Goal: Task Accomplishment & Management: Complete application form

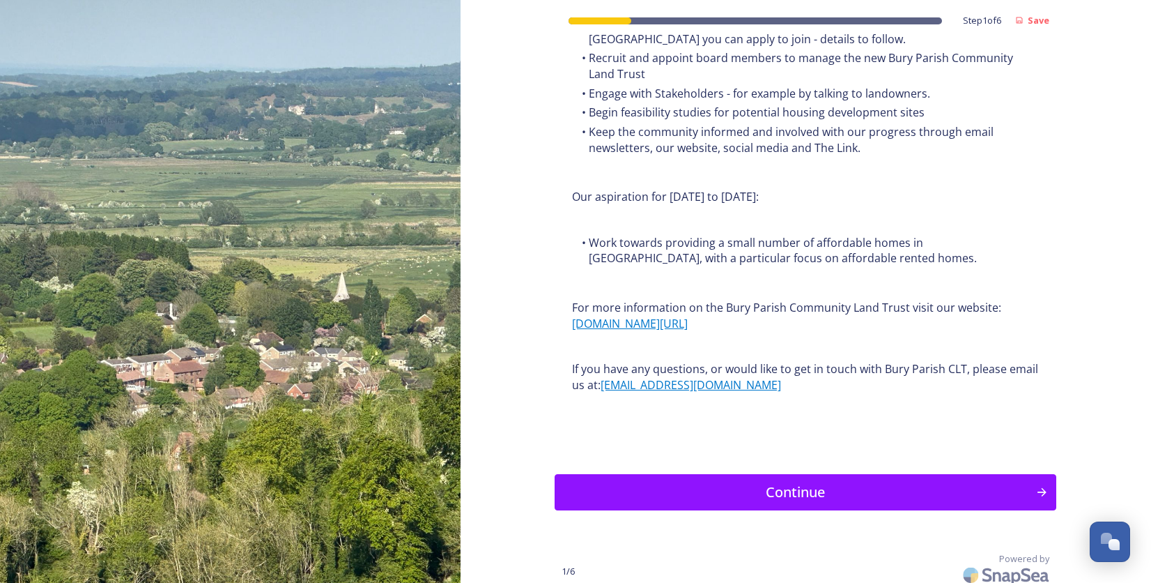
scroll to position [1621, 0]
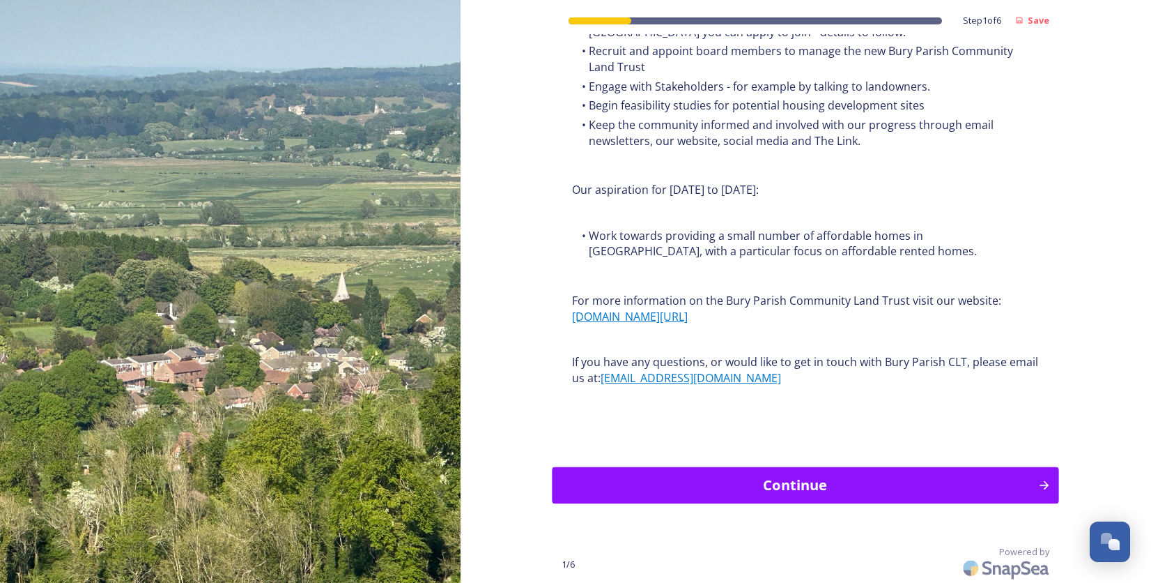
click at [851, 486] on div "Continue" at bounding box center [795, 485] width 471 height 21
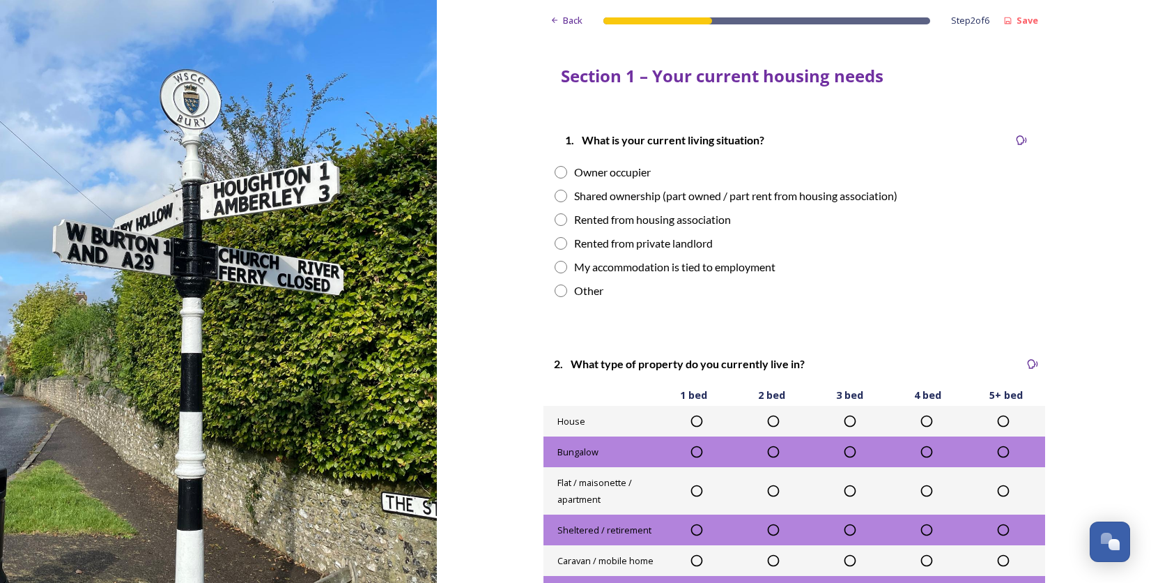
click at [555, 172] on input "radio" at bounding box center [561, 172] width 13 height 13
radio input "true"
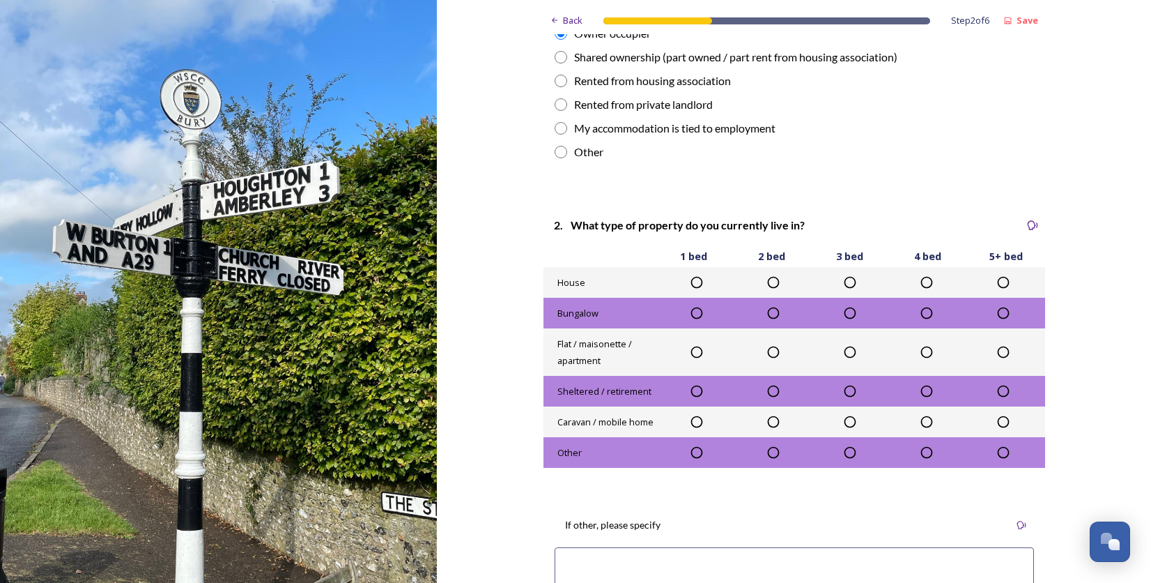
click at [847, 316] on icon at bounding box center [850, 313] width 14 height 14
click at [843, 309] on icon at bounding box center [850, 312] width 14 height 14
click at [846, 311] on icon at bounding box center [850, 312] width 14 height 14
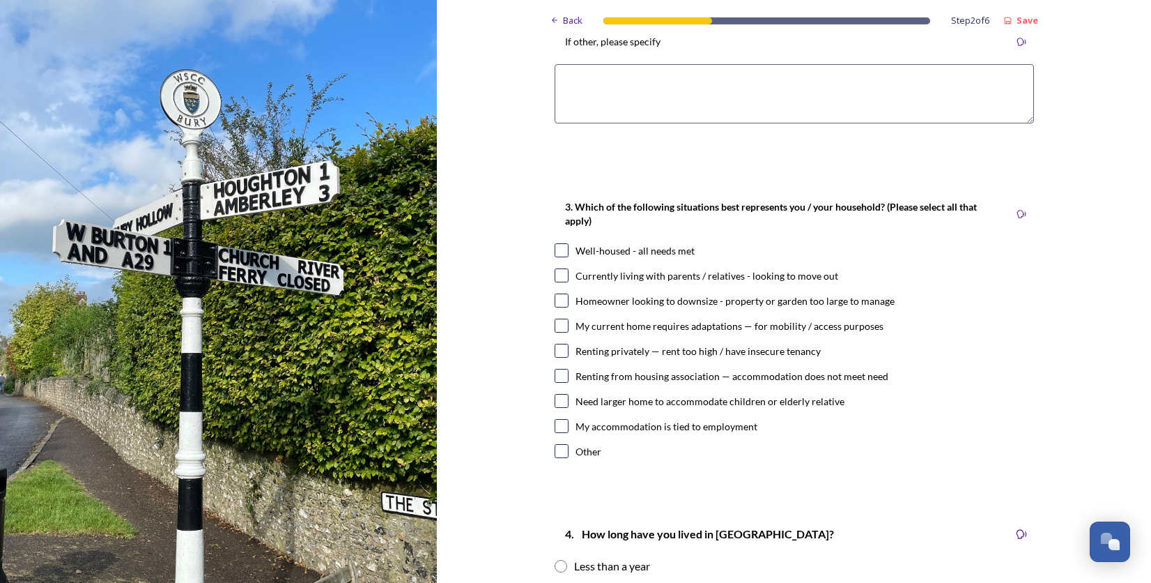
scroll to position [622, 0]
click at [555, 249] on input "checkbox" at bounding box center [562, 249] width 14 height 14
checkbox input "true"
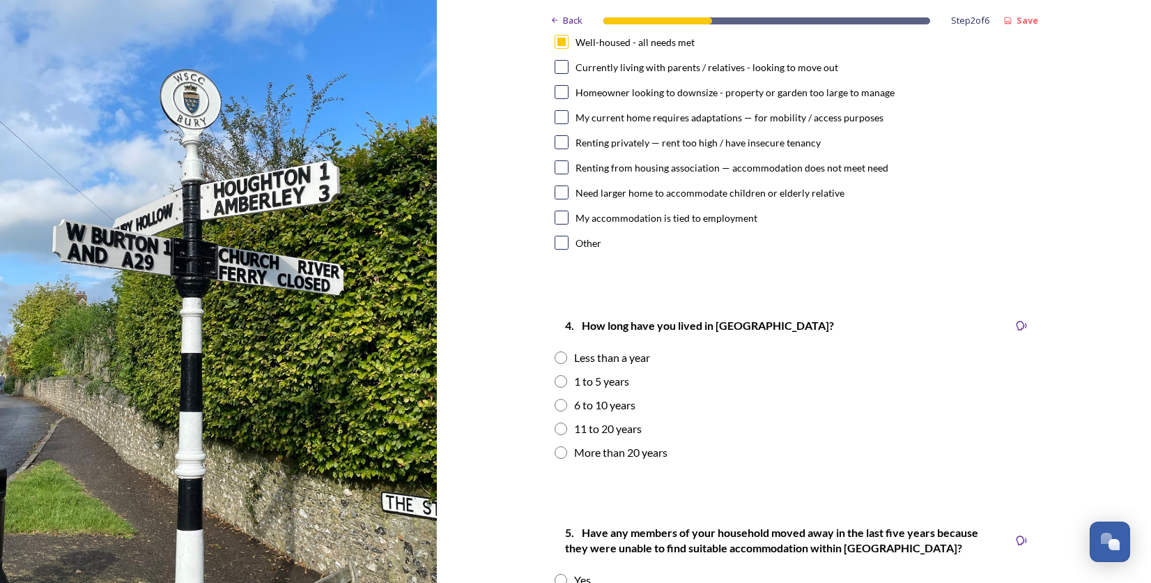
scroll to position [831, 0]
click at [555, 450] on input "radio" at bounding box center [561, 451] width 13 height 13
radio input "true"
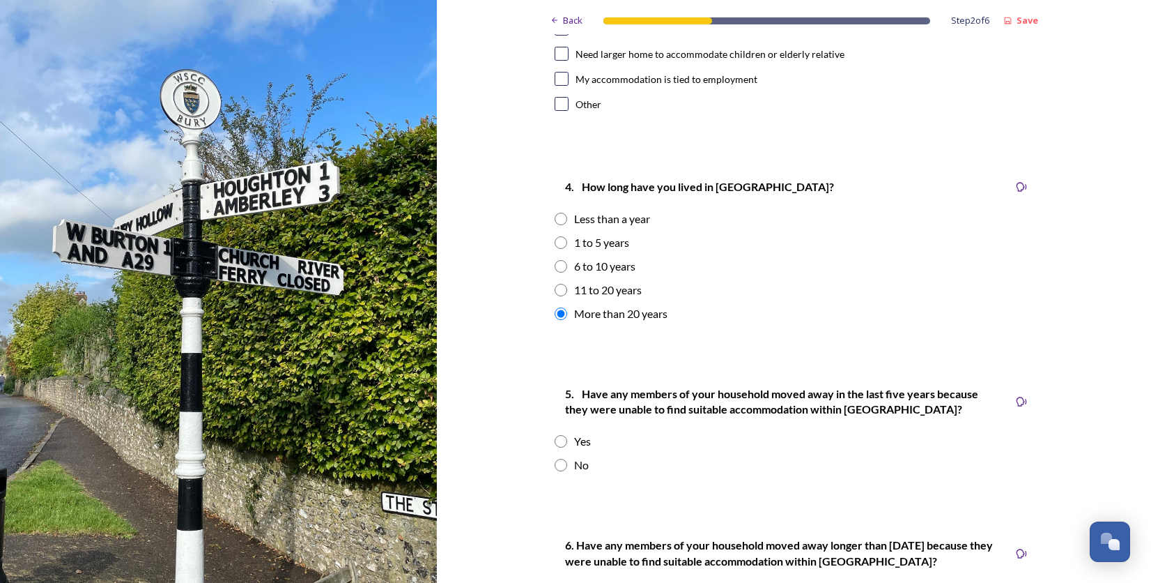
scroll to position [969, 0]
click at [556, 464] on input "radio" at bounding box center [561, 464] width 13 height 13
radio input "true"
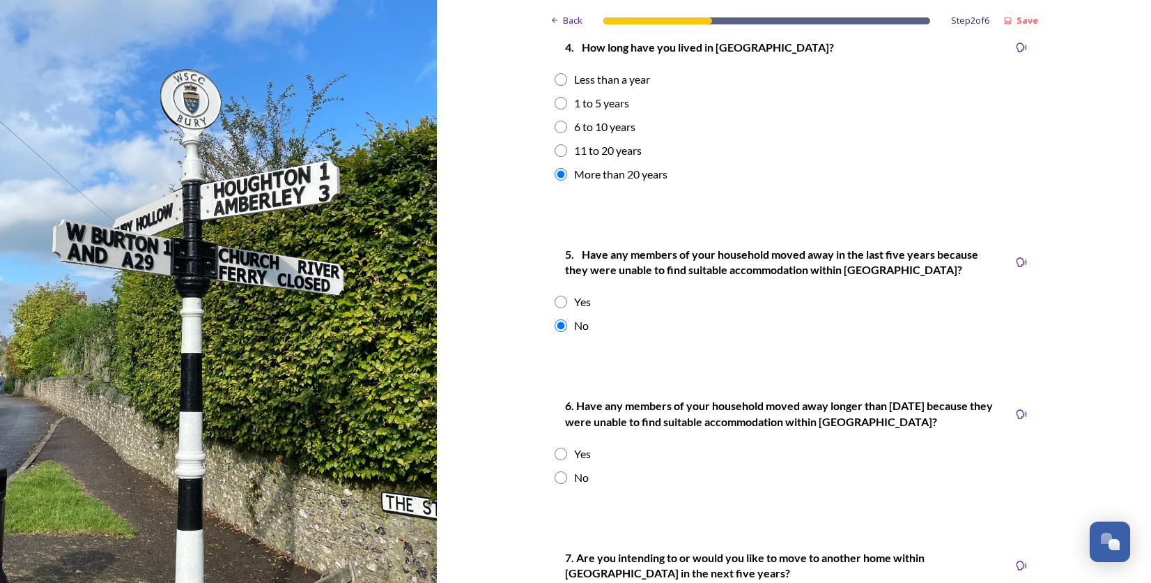
scroll to position [1109, 0]
click at [555, 475] on input "radio" at bounding box center [561, 476] width 13 height 13
radio input "true"
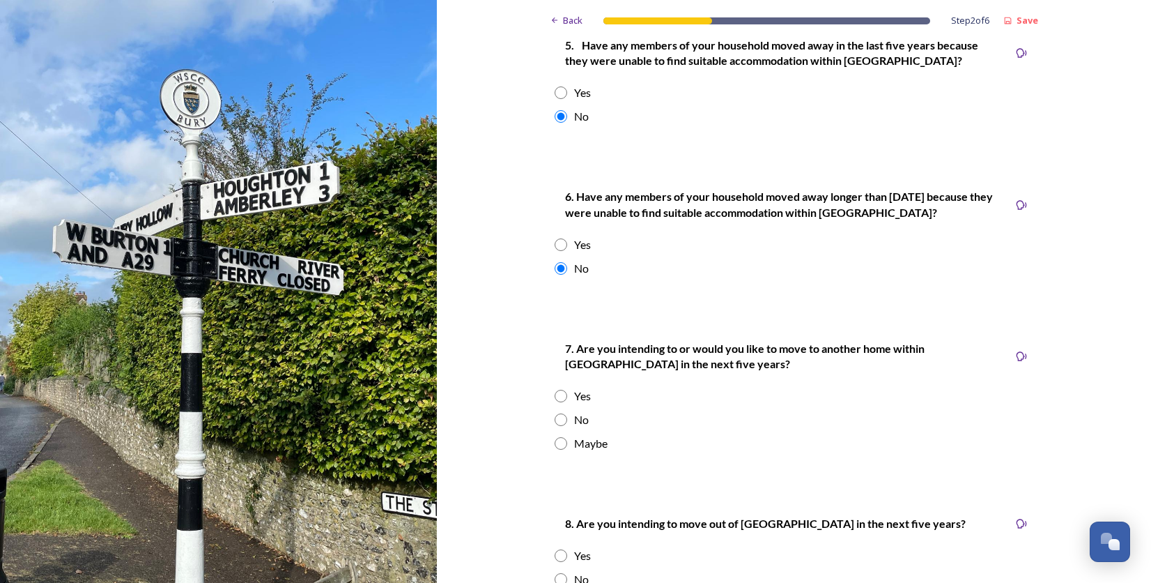
scroll to position [1317, 0]
click at [555, 417] on input "radio" at bounding box center [561, 419] width 13 height 13
radio input "true"
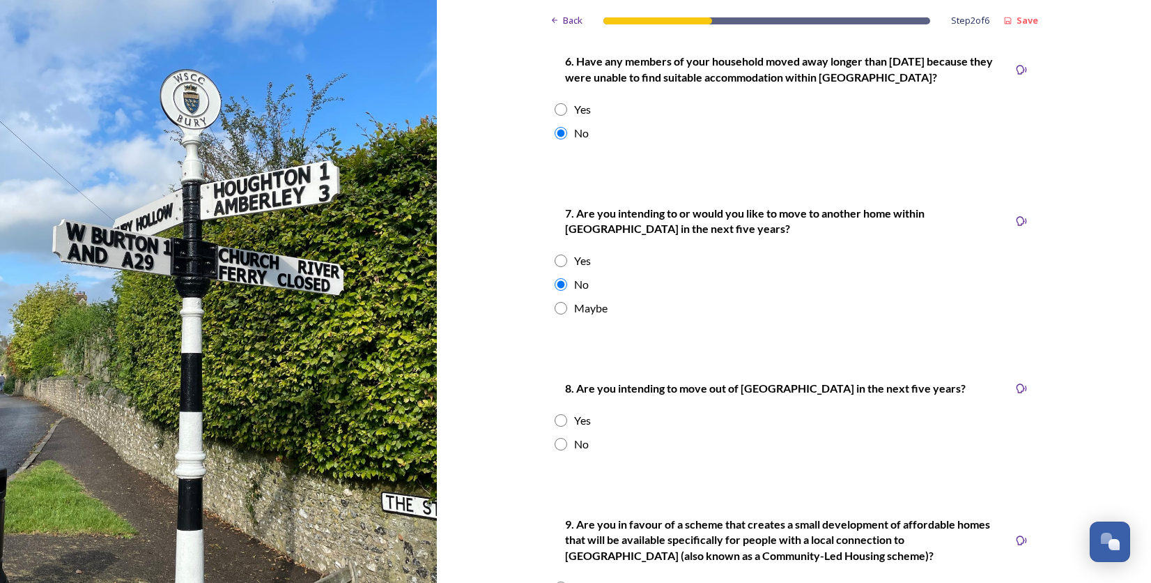
scroll to position [1452, 0]
click at [555, 440] on input "radio" at bounding box center [561, 444] width 13 height 13
radio input "true"
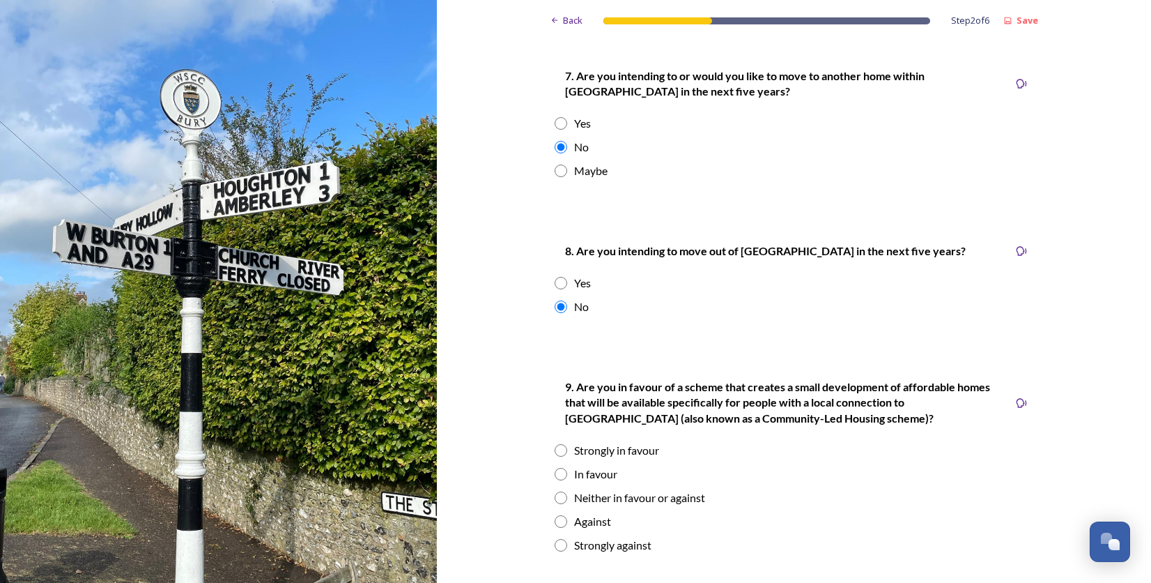
scroll to position [1590, 0]
click at [555, 474] on input "radio" at bounding box center [561, 473] width 13 height 13
radio input "true"
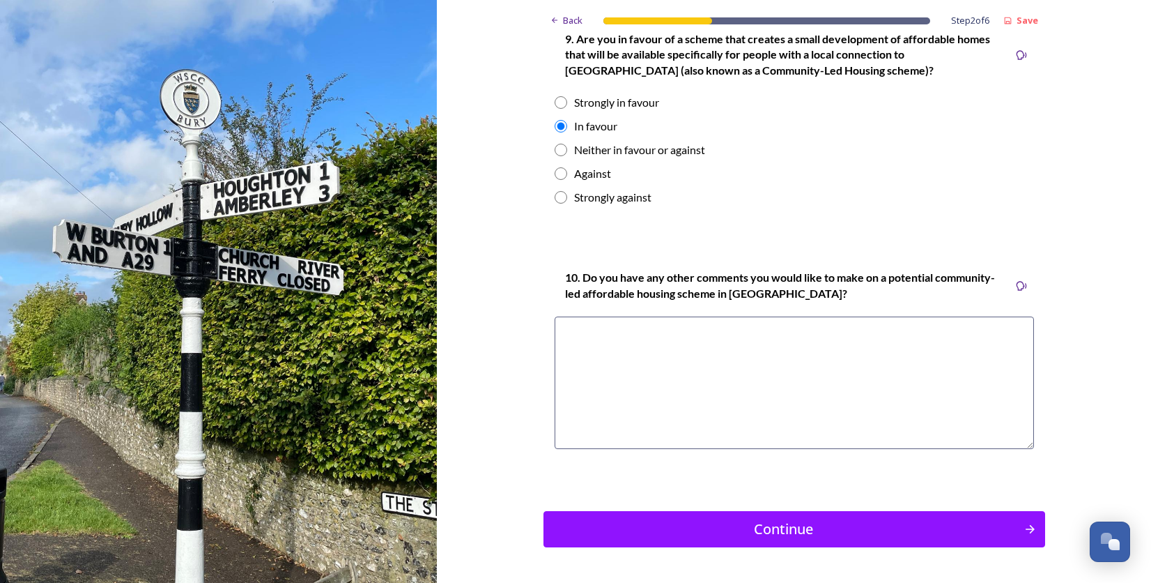
scroll to position [1937, 0]
click at [603, 332] on textarea at bounding box center [794, 382] width 479 height 132
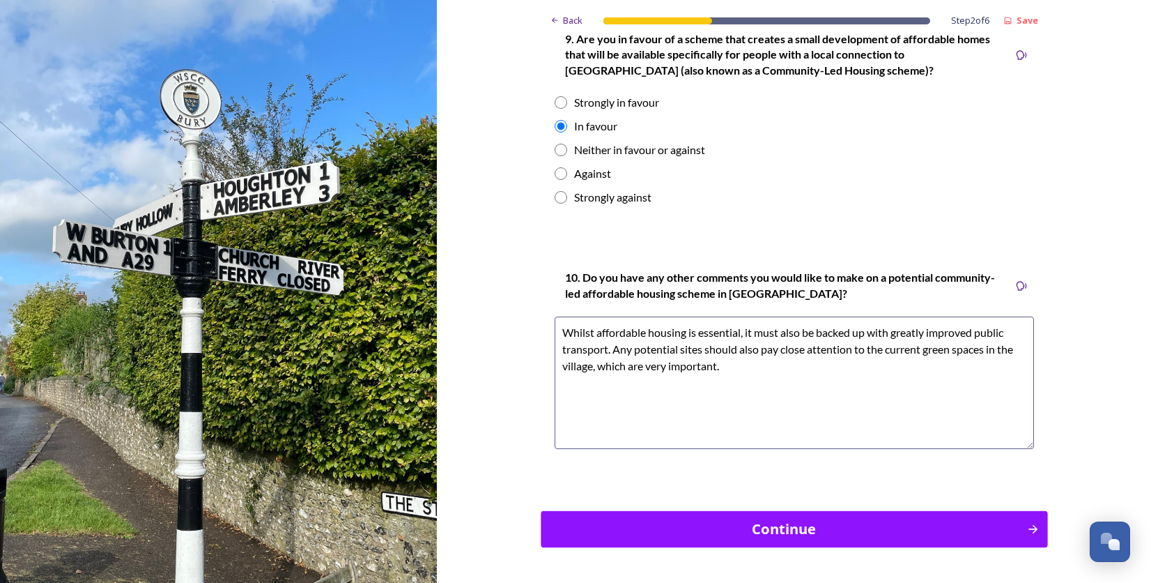
type textarea "Whilst affordable housing is essential, it must also be backed up with greatly …"
click at [783, 534] on div "Continue" at bounding box center [784, 528] width 466 height 21
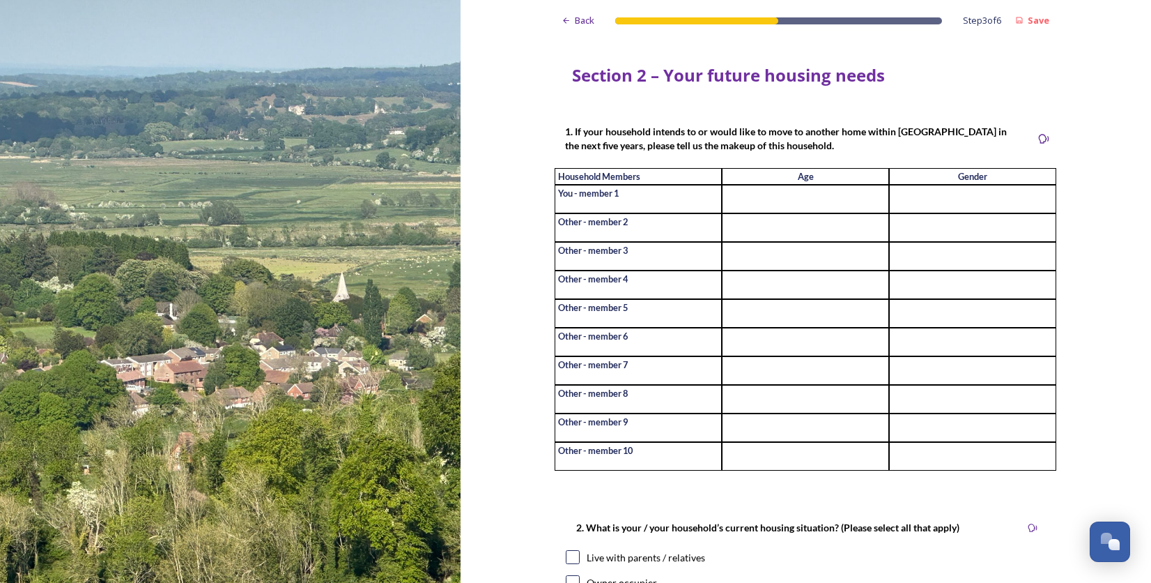
scroll to position [0, 0]
click at [1028, 19] on strong "Save" at bounding box center [1039, 20] width 22 height 13
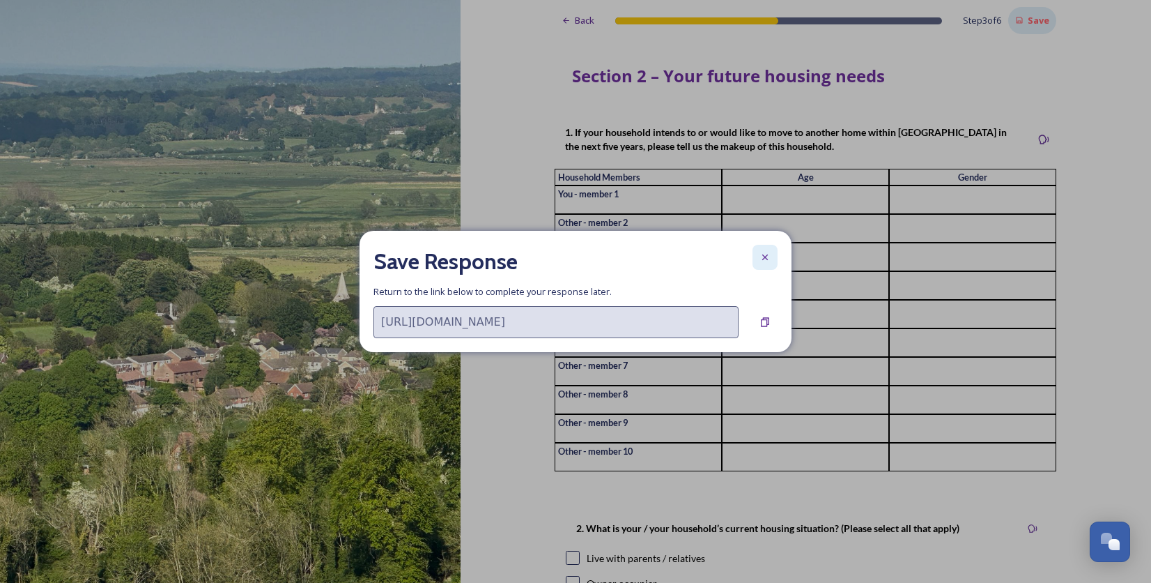
click at [769, 252] on icon at bounding box center [765, 257] width 11 height 11
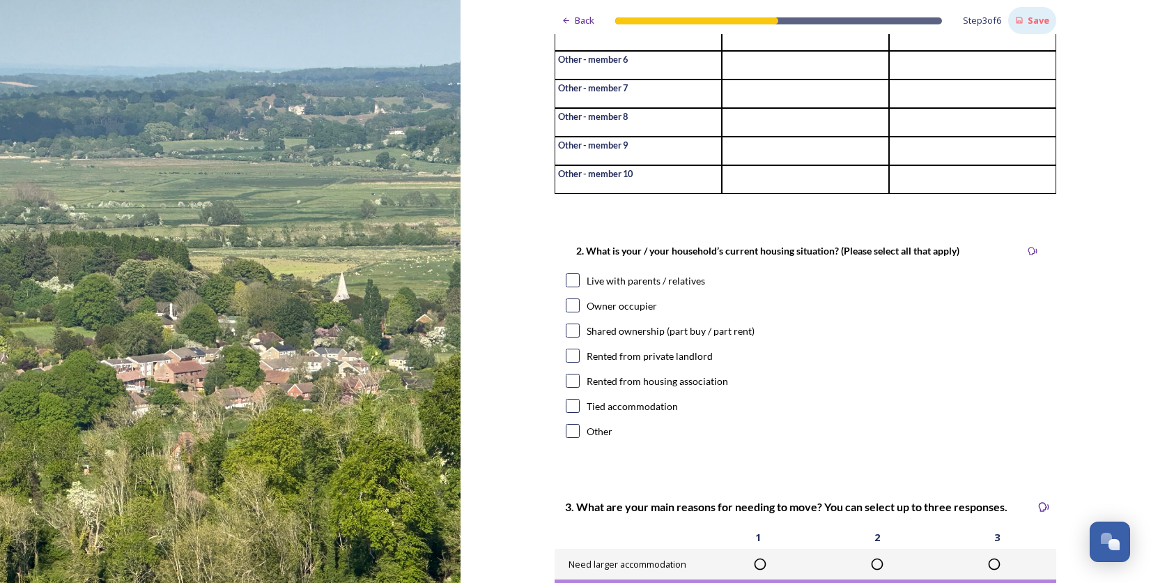
scroll to position [278, 0]
click at [568, 311] on input "checkbox" at bounding box center [573, 305] width 14 height 14
checkbox input "true"
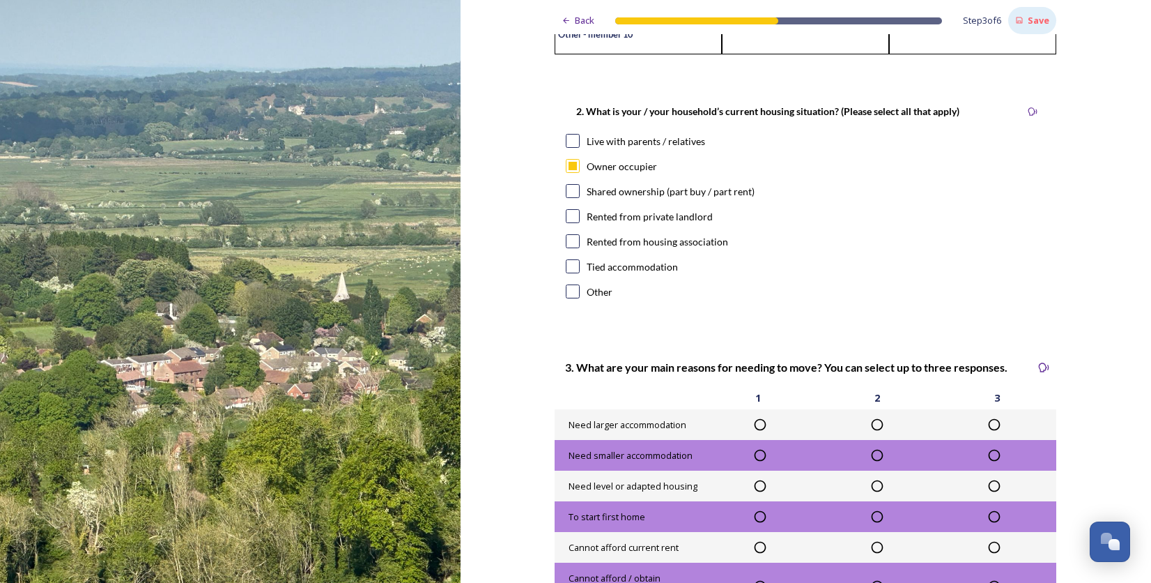
scroll to position [417, 0]
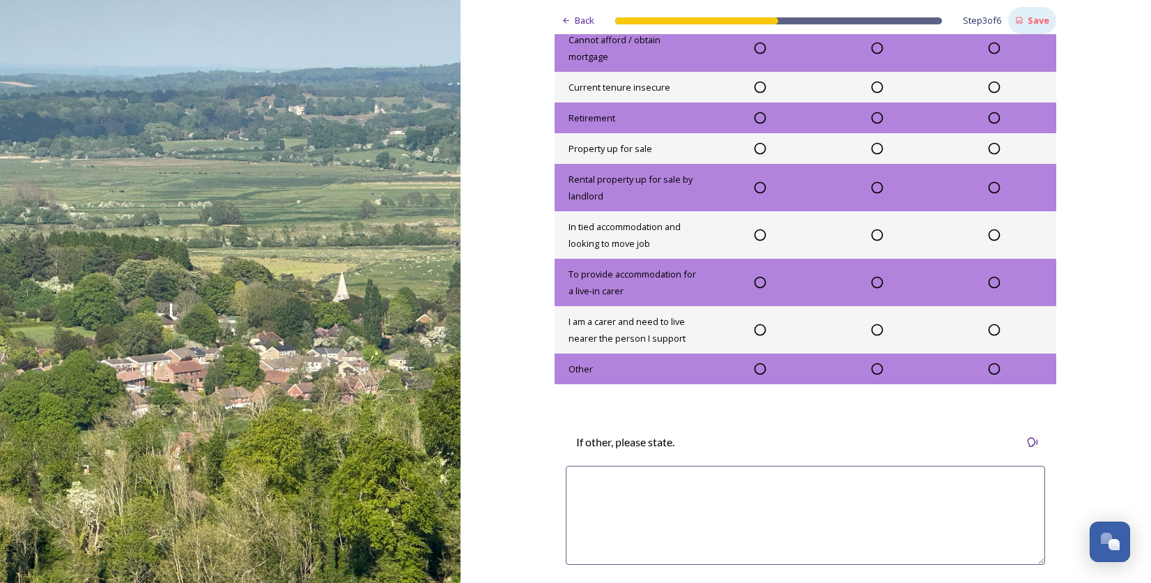
click at [663, 502] on textarea at bounding box center [805, 514] width 479 height 99
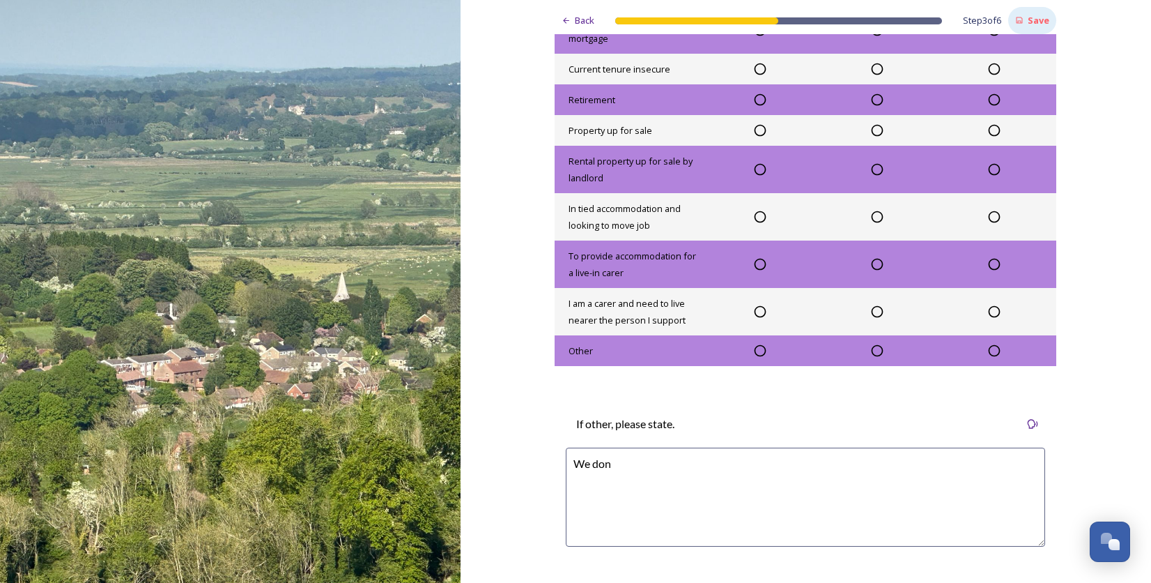
scroll to position [973, 0]
click at [615, 472] on textarea "We don't intend to move." at bounding box center [805, 496] width 479 height 99
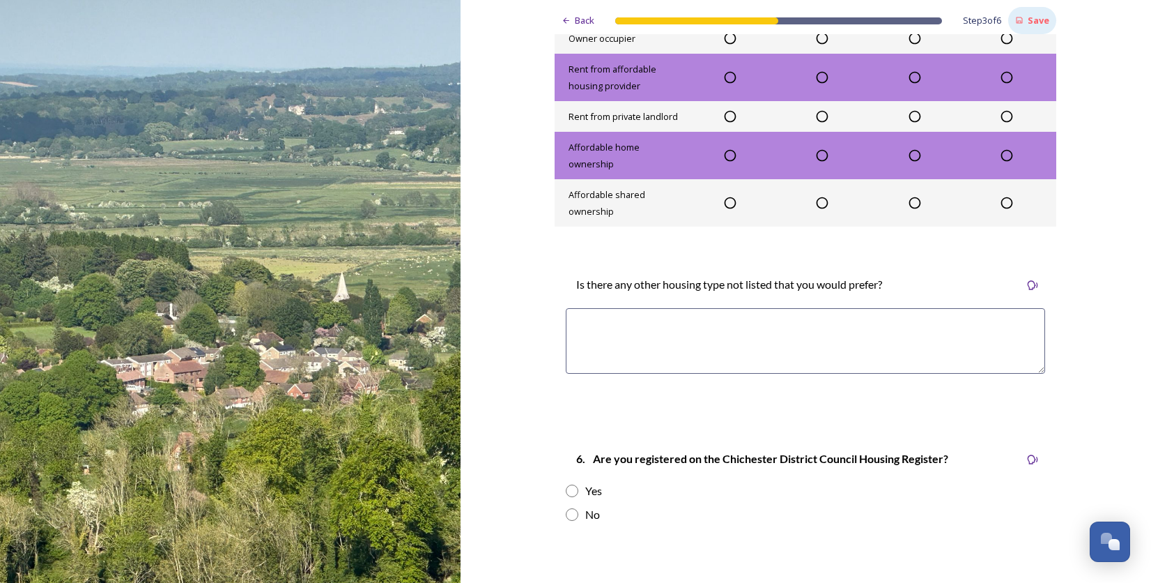
scroll to position [1879, 0]
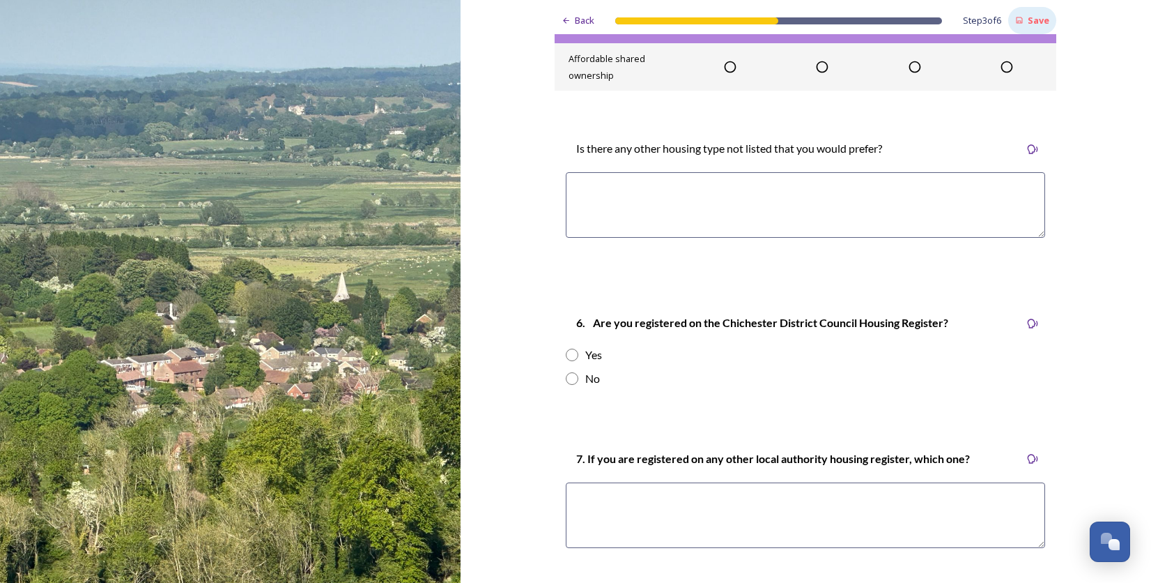
type textarea "We don't currently intend to move."
click at [566, 383] on input "radio" at bounding box center [572, 377] width 13 height 13
radio input "true"
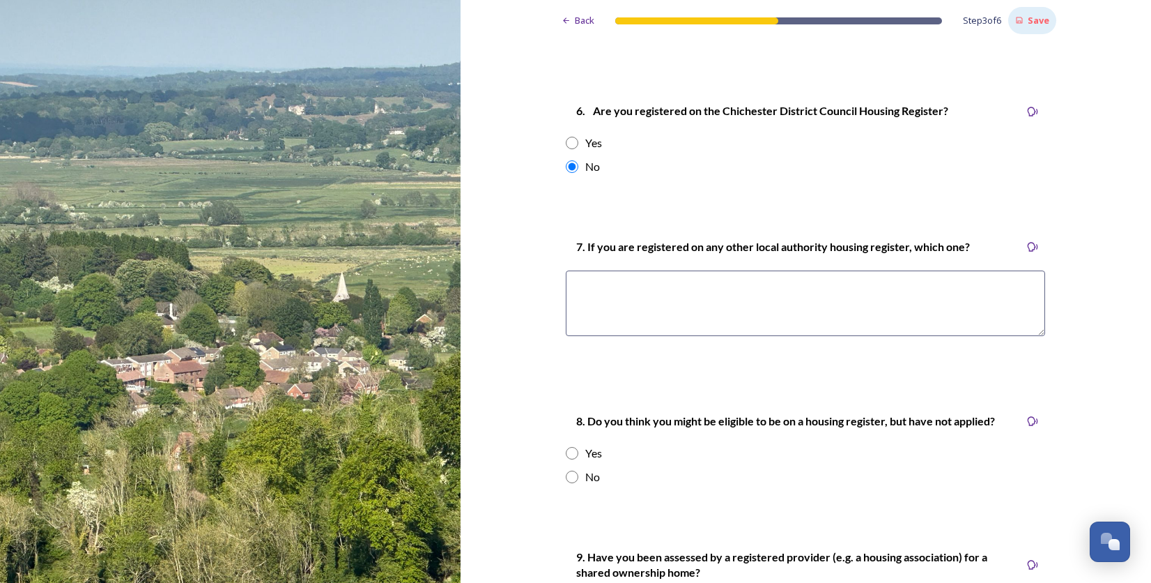
scroll to position [2226, 0]
click at [567, 482] on input "radio" at bounding box center [572, 476] width 13 height 13
radio input "true"
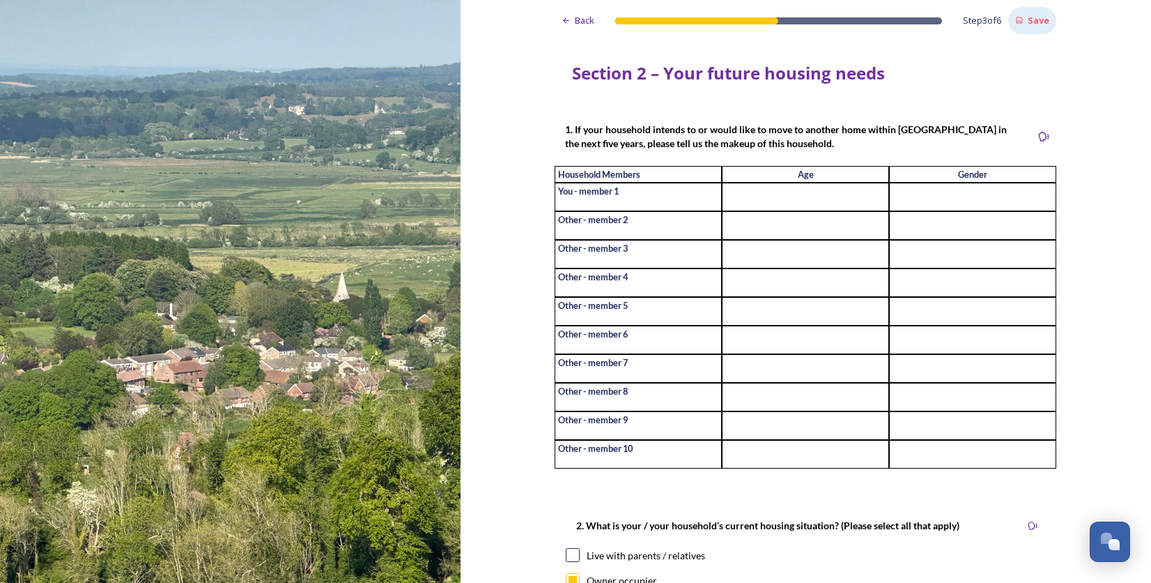
scroll to position [0, 0]
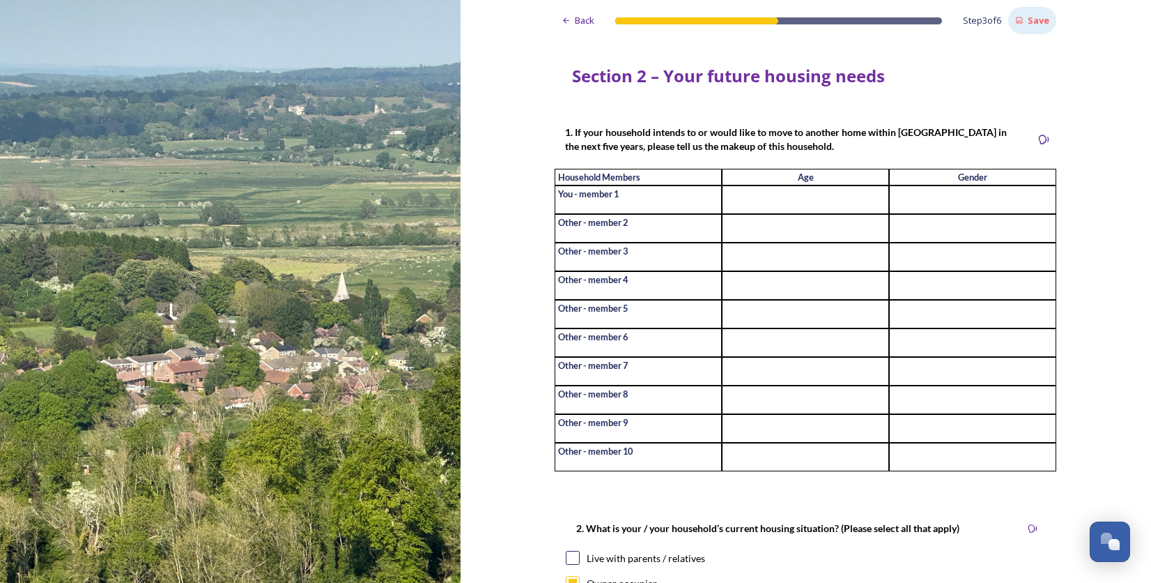
click at [872, 201] on input at bounding box center [805, 199] width 167 height 29
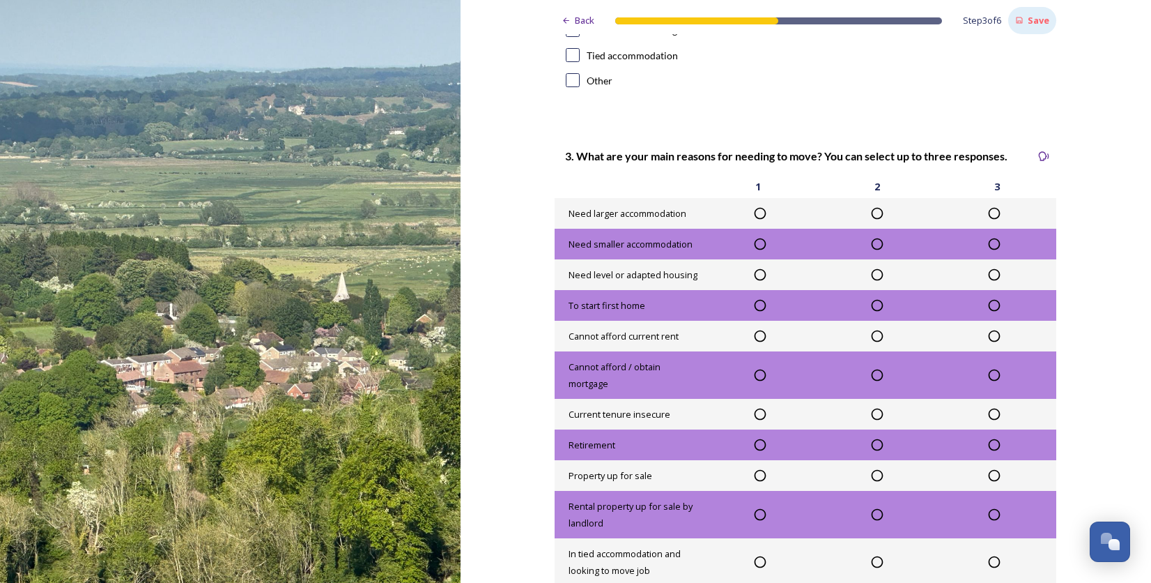
scroll to position [627, 0]
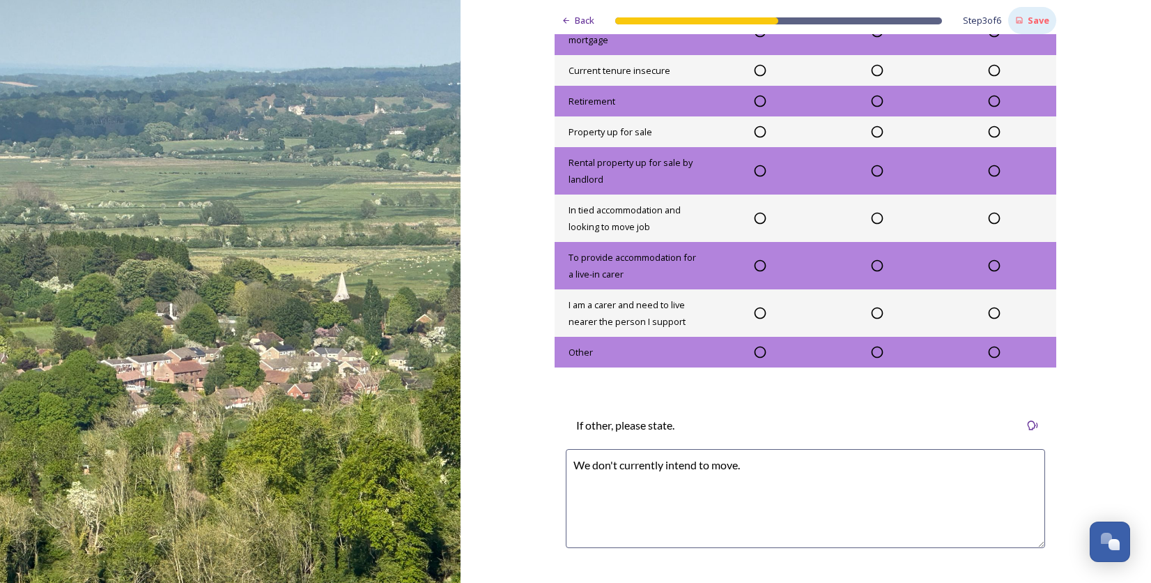
type input "N/A"
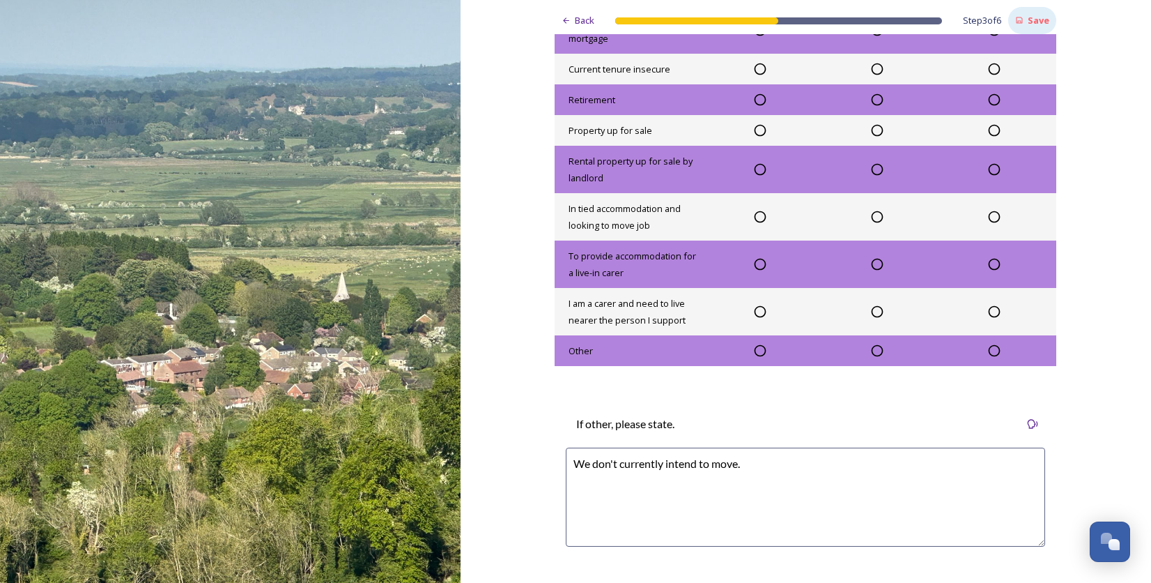
click at [757, 357] on icon at bounding box center [760, 351] width 14 height 14
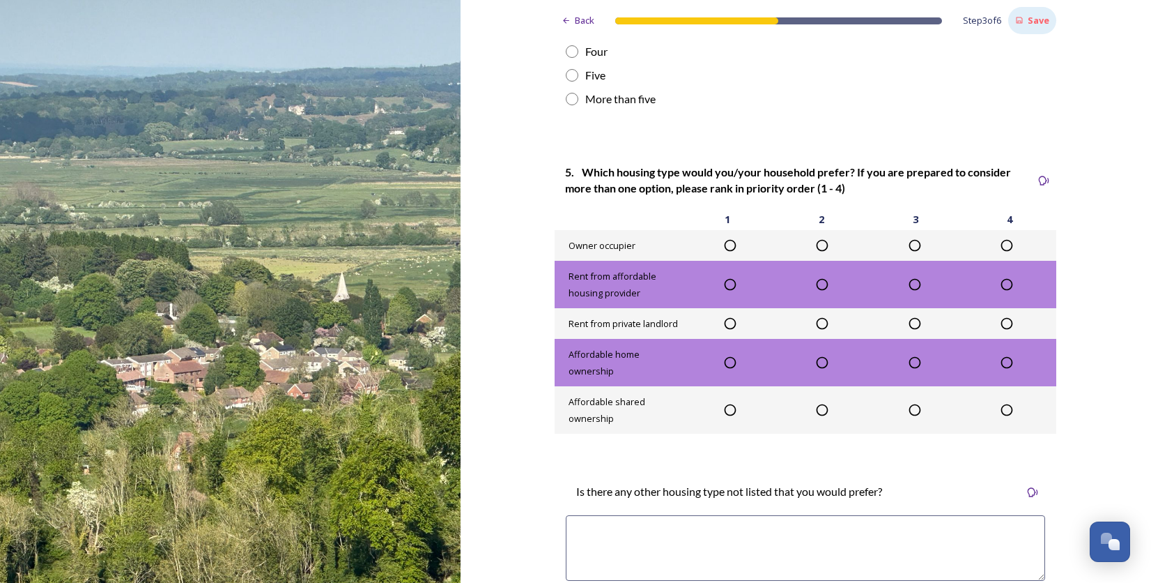
scroll to position [1672, 0]
click at [728, 249] on icon at bounding box center [731, 245] width 12 height 12
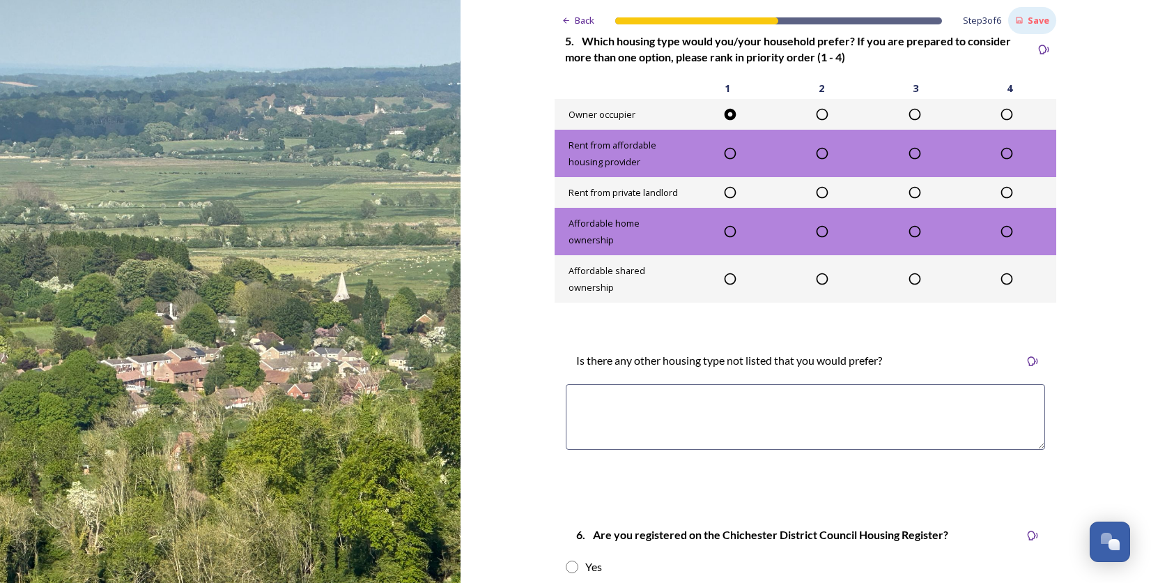
scroll to position [1803, 0]
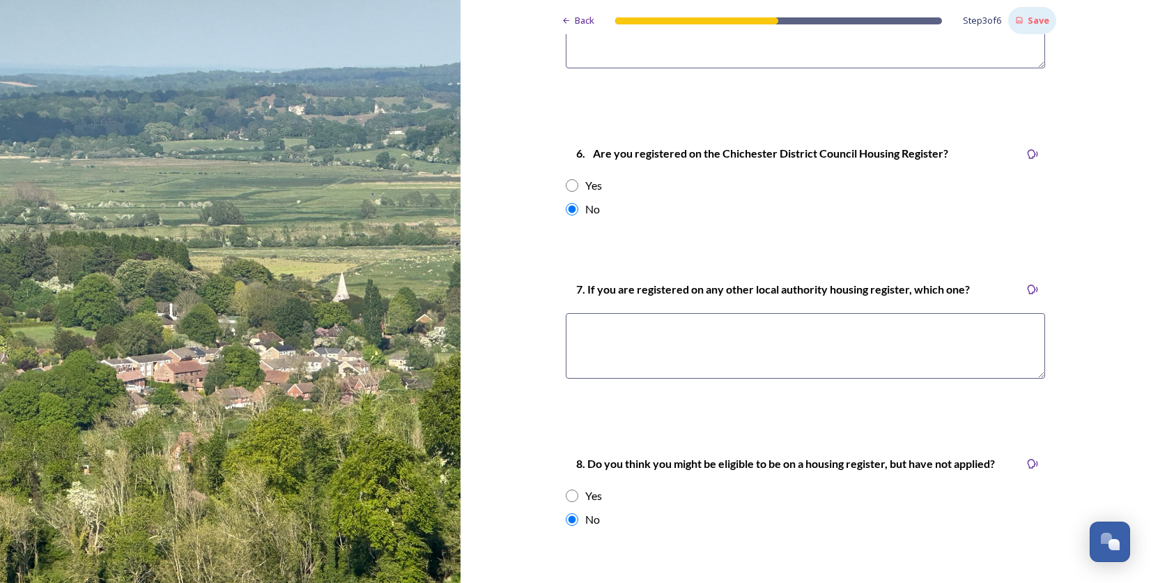
click at [681, 363] on textarea at bounding box center [805, 346] width 479 height 66
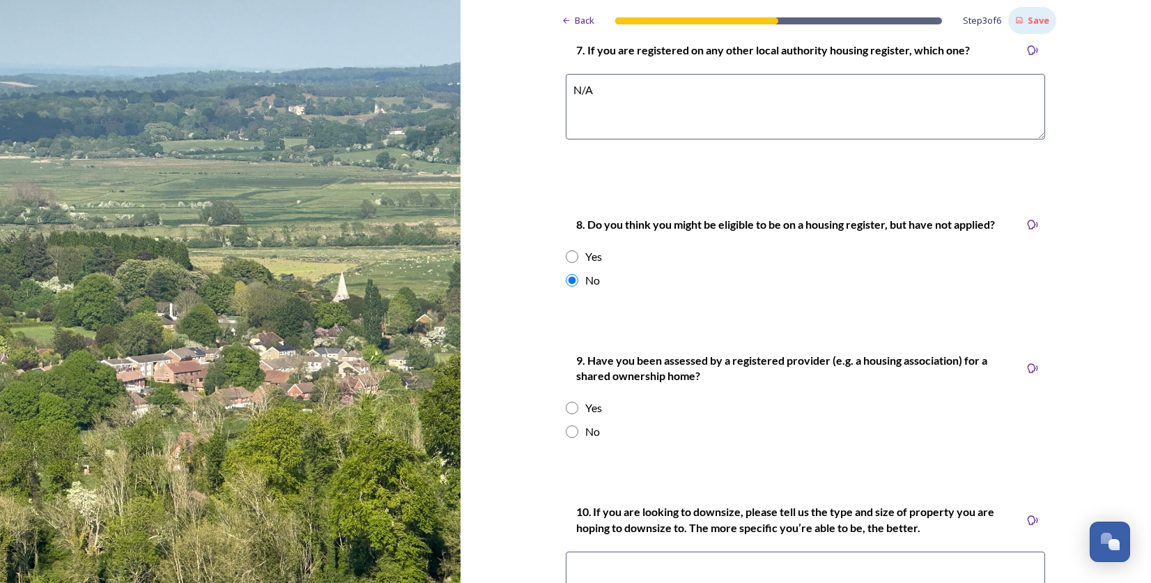
scroll to position [2423, 0]
type textarea "N/A"
click at [567, 435] on input "radio" at bounding box center [572, 430] width 13 height 13
radio input "true"
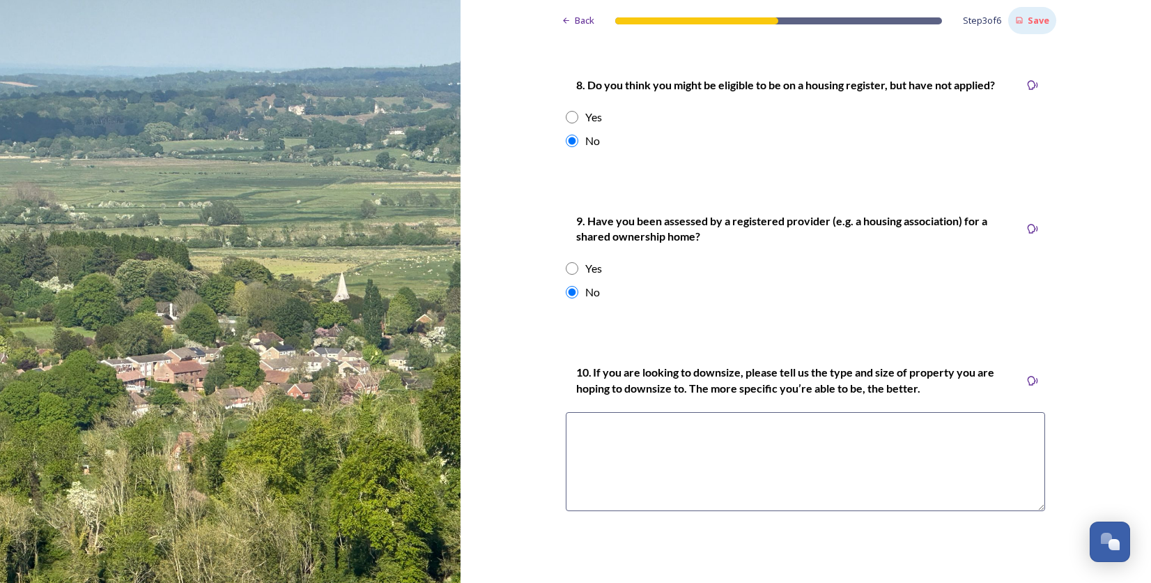
scroll to position [2562, 0]
click at [603, 445] on textarea at bounding box center [805, 461] width 479 height 99
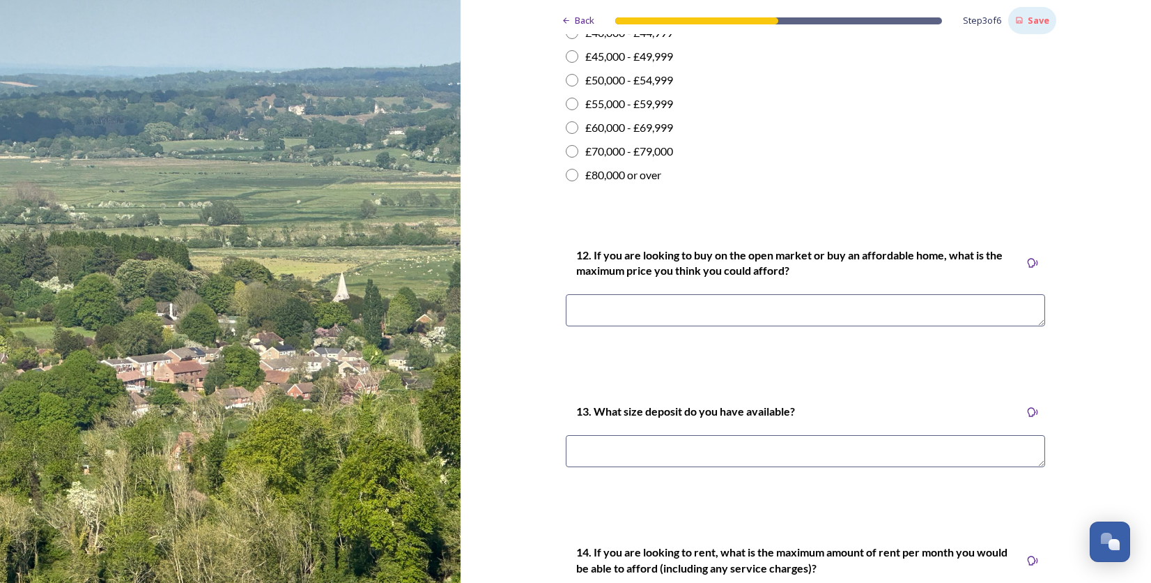
scroll to position [3467, 0]
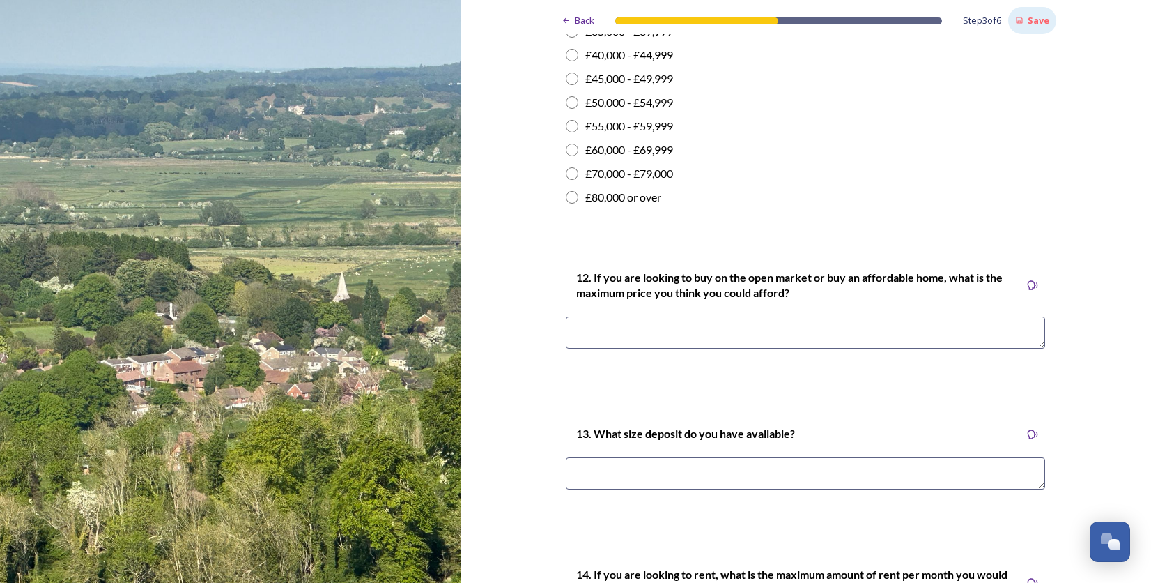
type textarea "N/A"
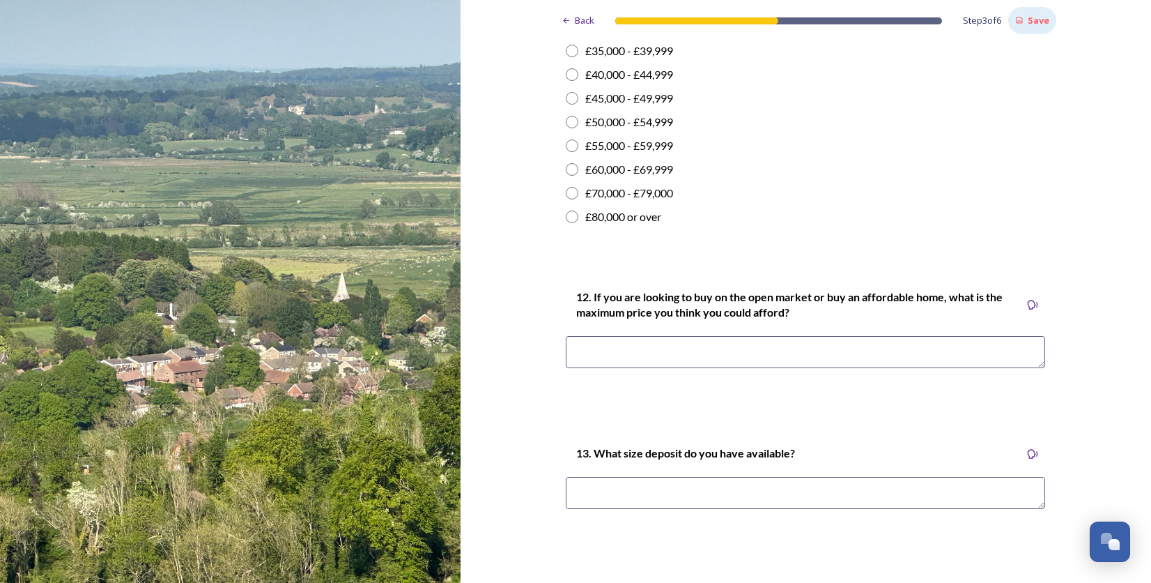
click at [657, 309] on p "12. If you are looking to buy on the open market or buy an affordable home, wha…" at bounding box center [792, 304] width 433 height 31
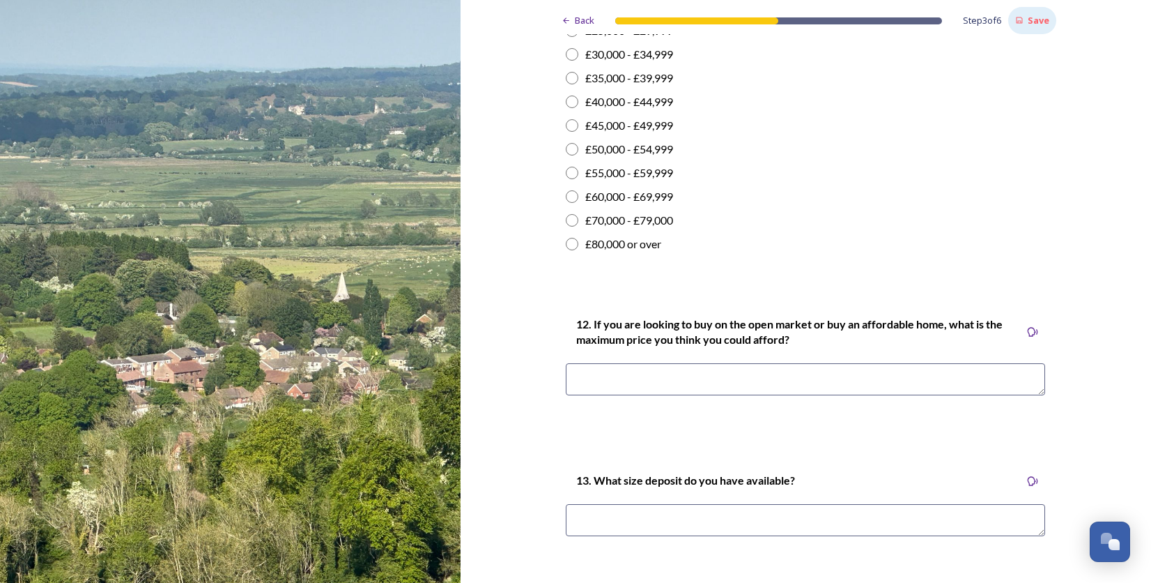
scroll to position [3398, 0]
click at [674, 378] on textarea at bounding box center [805, 380] width 479 height 32
type textarea "N/A"
click at [684, 521] on textarea at bounding box center [805, 521] width 479 height 32
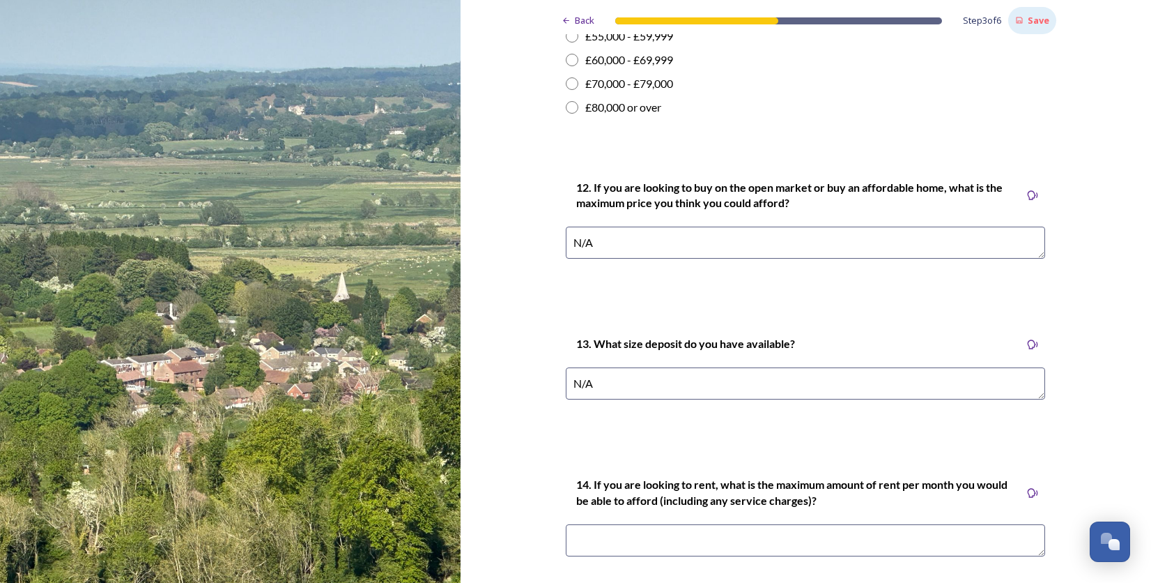
scroll to position [3537, 0]
type textarea "N/A"
click at [649, 532] on textarea at bounding box center [805, 539] width 479 height 32
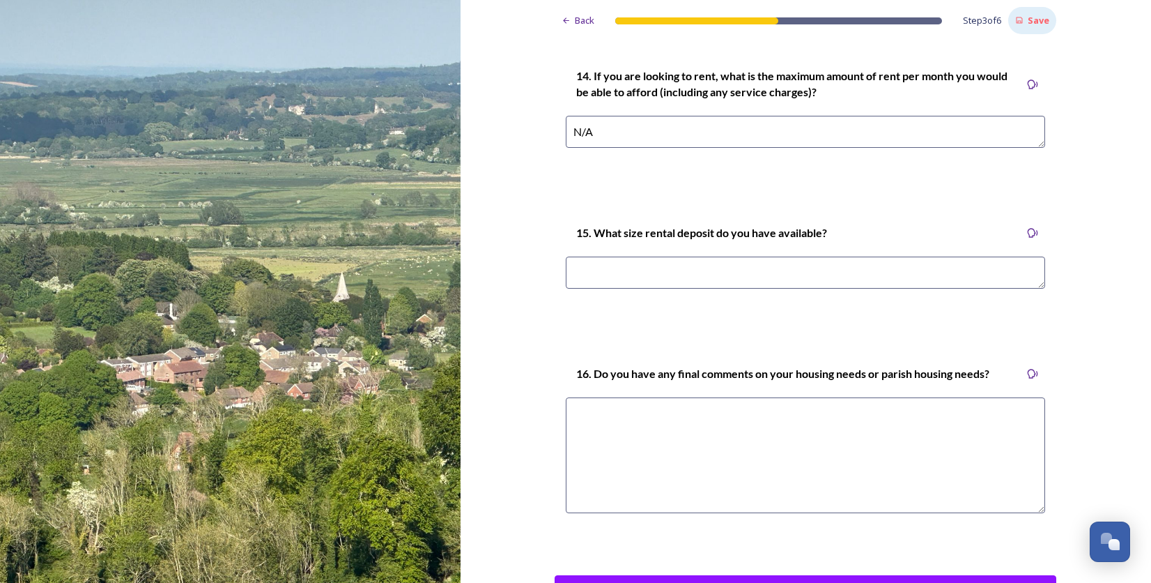
type textarea "N/A"
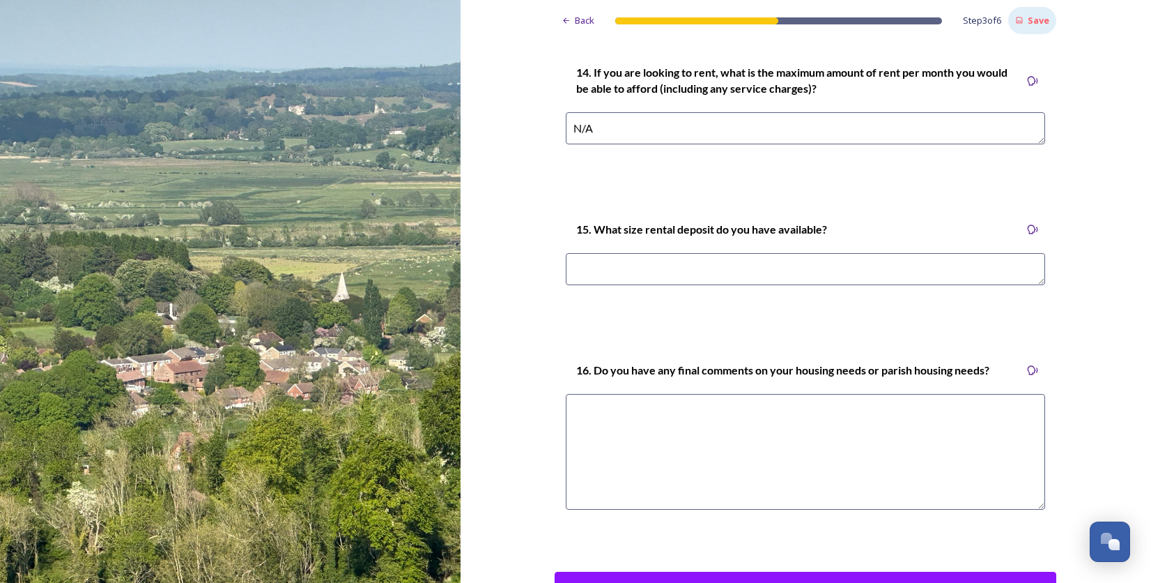
click at [650, 283] on textarea at bounding box center [805, 269] width 479 height 32
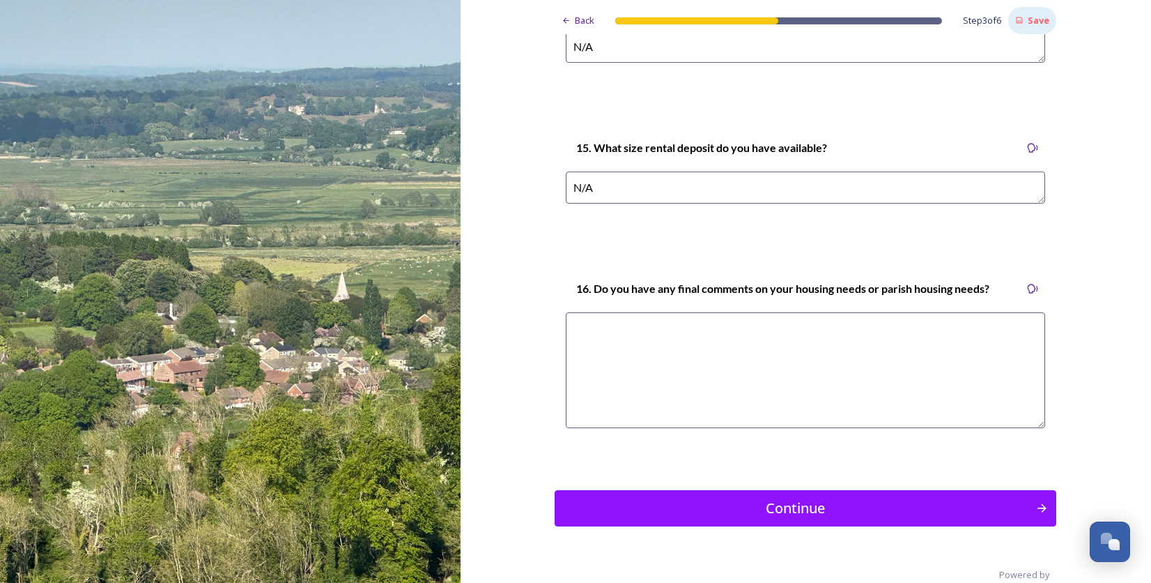
scroll to position [4053, 0]
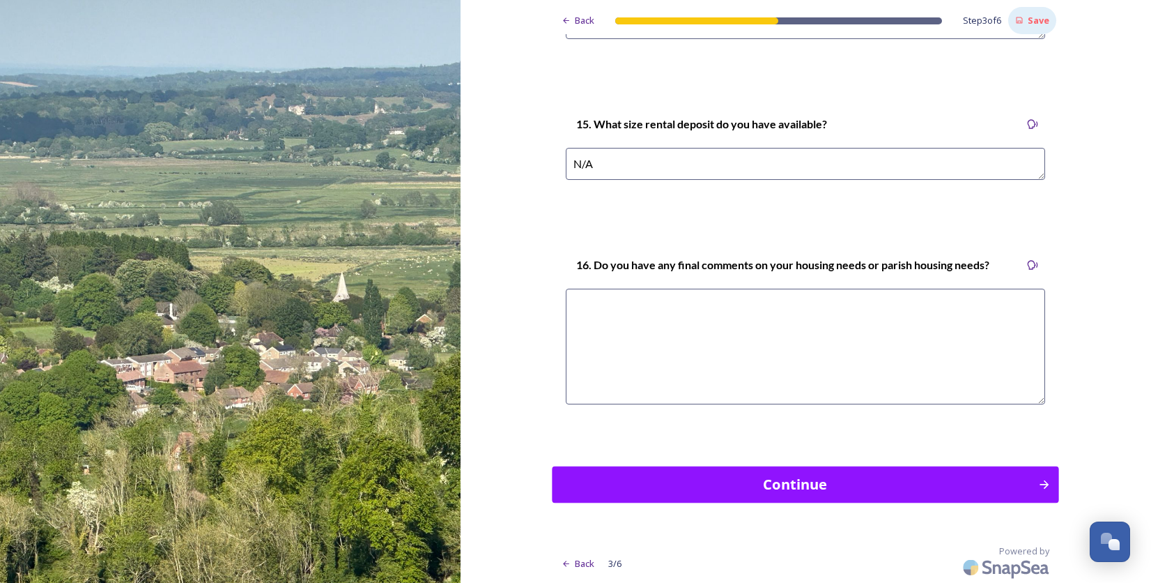
type textarea "N/A"
click at [821, 484] on div "Continue" at bounding box center [795, 484] width 471 height 21
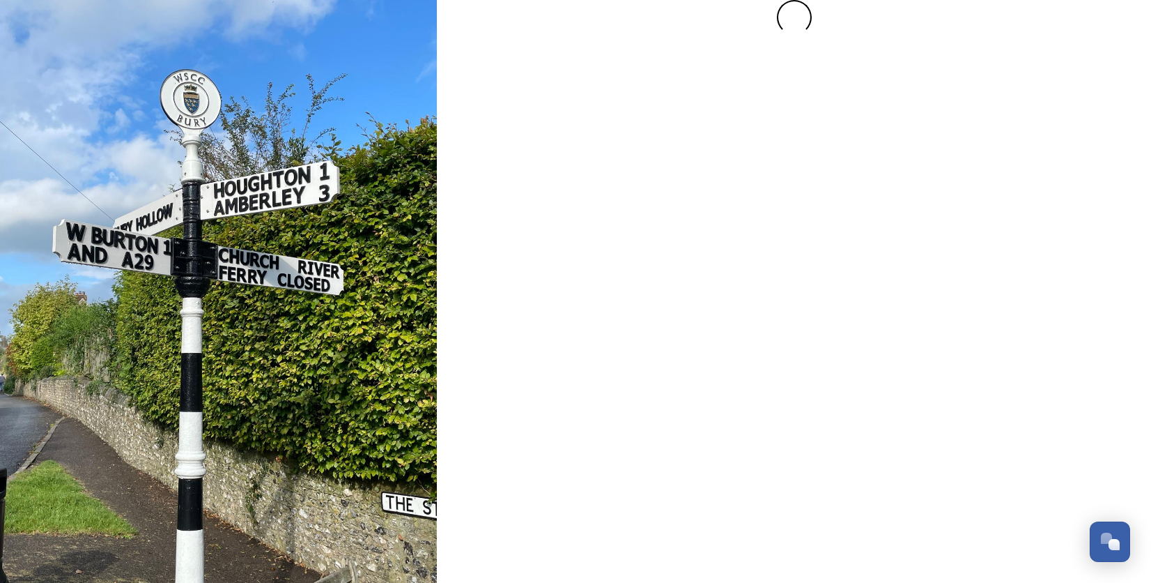
scroll to position [0, 0]
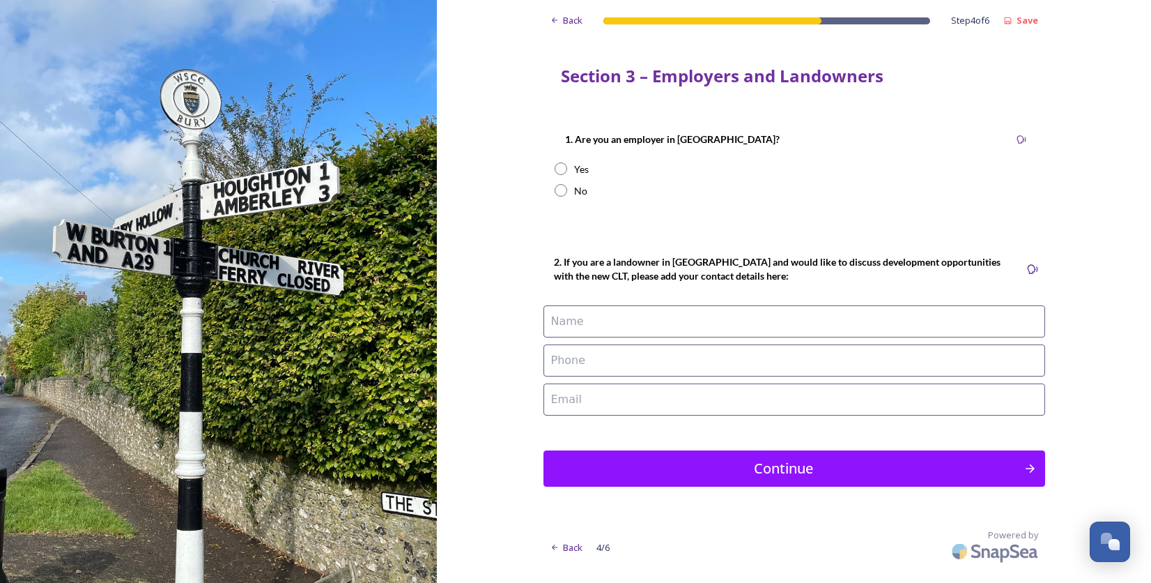
click at [559, 190] on input "radio" at bounding box center [561, 190] width 13 height 13
radio input "true"
click at [799, 465] on div "Continue" at bounding box center [783, 468] width 471 height 21
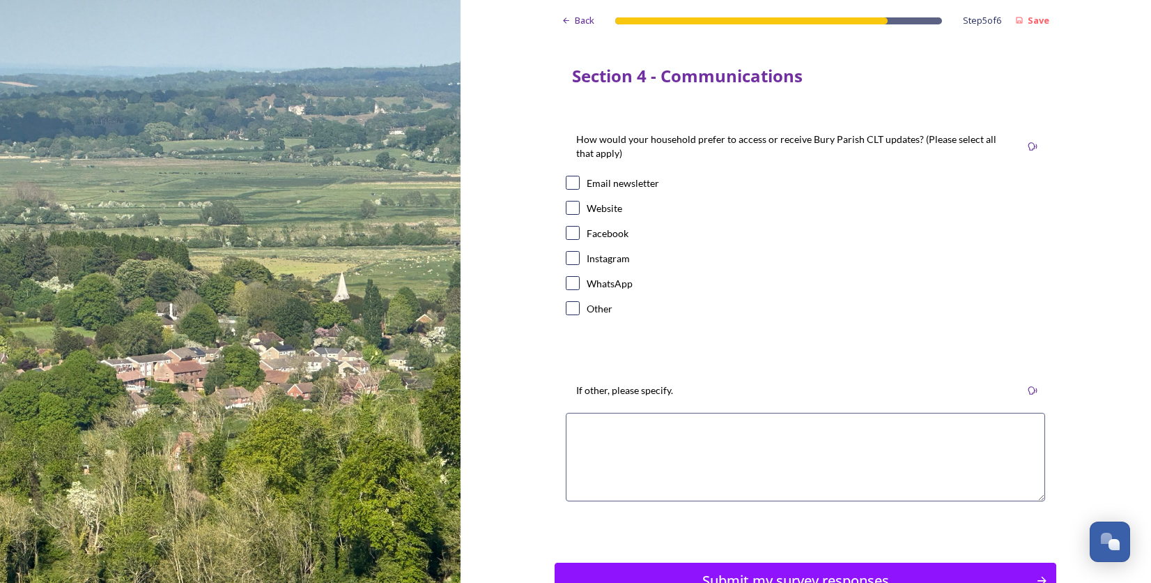
click at [572, 183] on input "checkbox" at bounding box center [573, 183] width 14 height 14
checkbox input "true"
click at [566, 208] on input "checkbox" at bounding box center [573, 208] width 14 height 14
checkbox input "true"
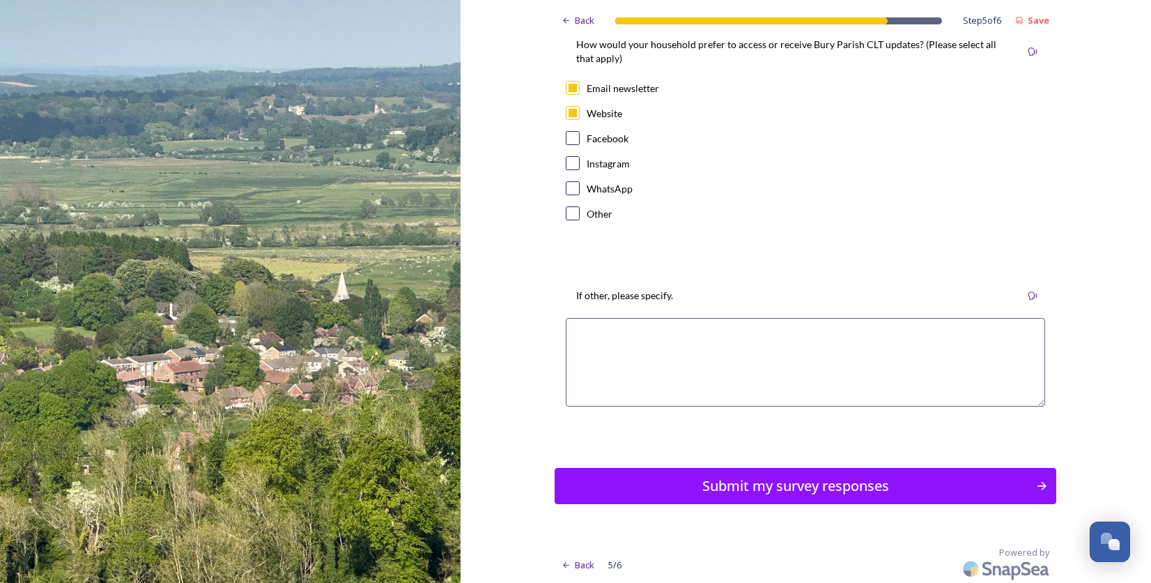
scroll to position [95, 0]
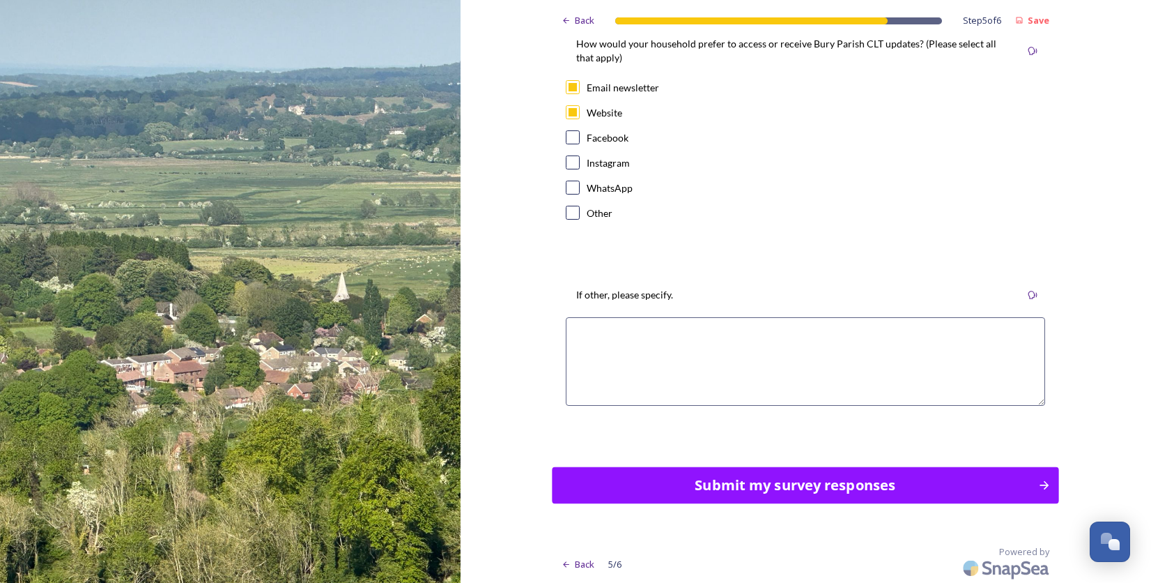
click at [810, 488] on div "Submit my survey responses" at bounding box center [795, 485] width 471 height 21
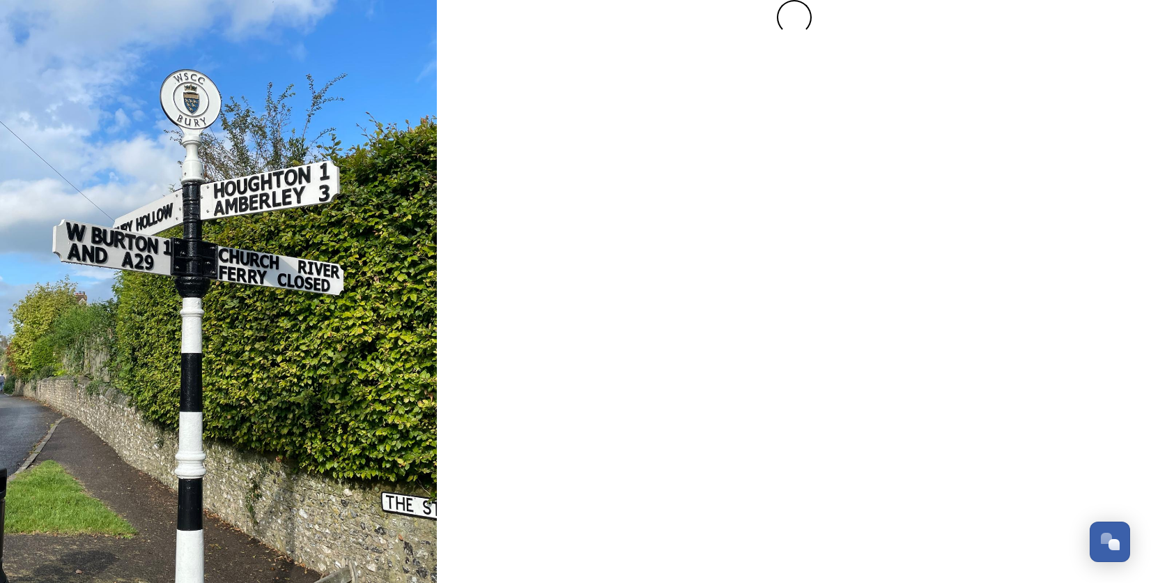
scroll to position [0, 0]
